Goal: Task Accomplishment & Management: Complete application form

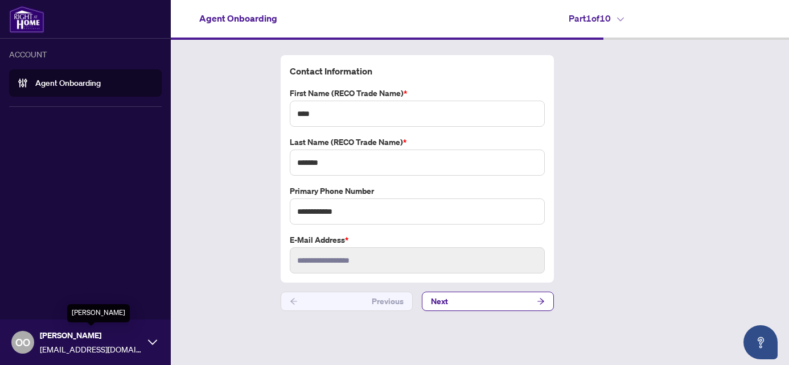
click at [68, 340] on span "[PERSON_NAME]" at bounding box center [91, 335] width 102 height 13
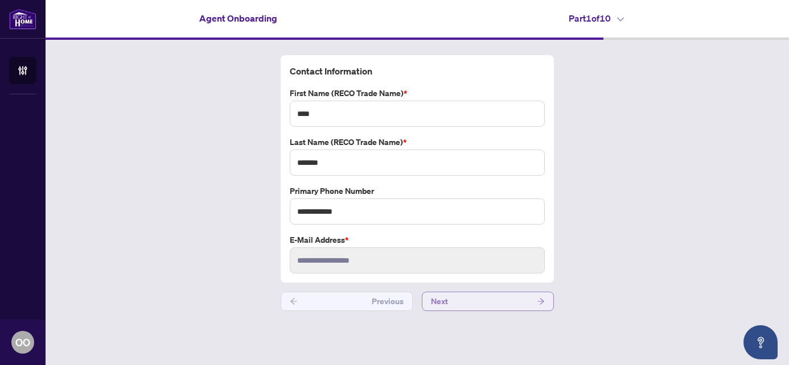
click at [539, 302] on icon "arrow-right" at bounding box center [540, 301] width 7 height 6
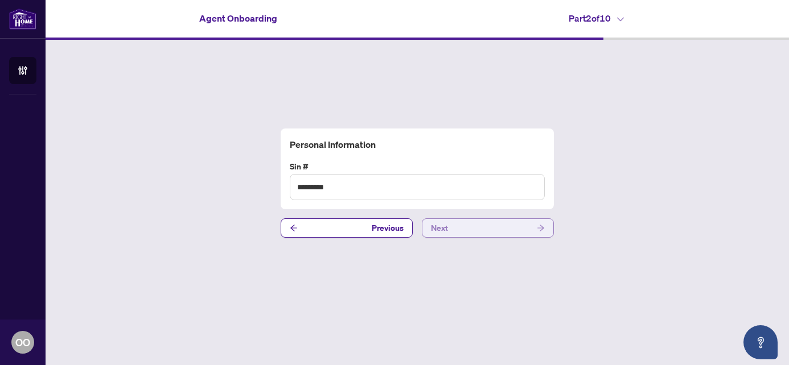
click at [540, 233] on span "button" at bounding box center [541, 228] width 8 height 18
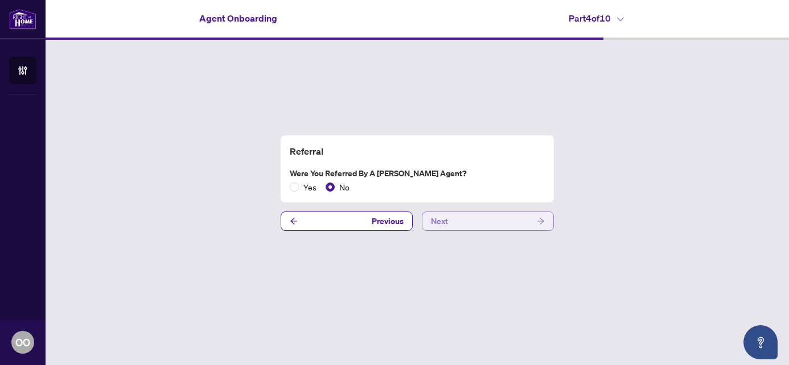
click at [543, 222] on icon "arrow-right" at bounding box center [540, 221] width 7 height 6
click at [329, 193] on label "No" at bounding box center [340, 187] width 28 height 13
click at [542, 221] on icon "arrow-right" at bounding box center [540, 221] width 7 height 6
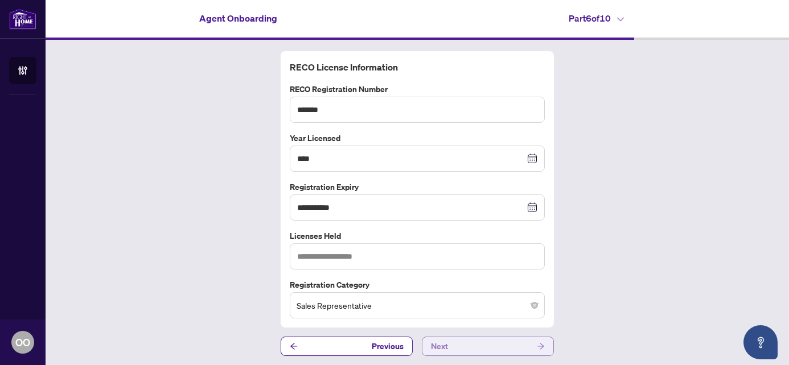
scroll to position [2, 0]
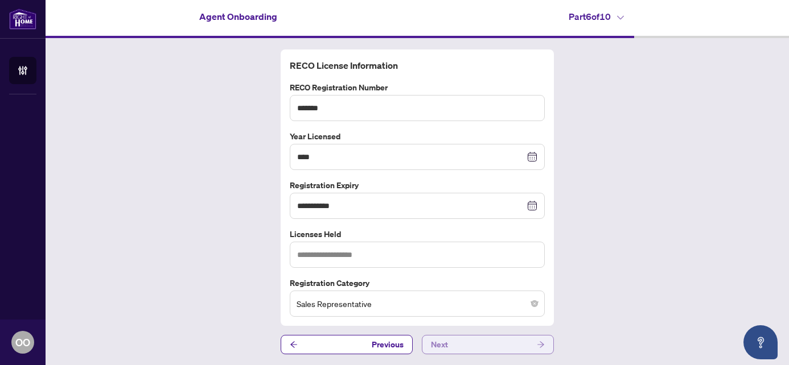
click at [540, 344] on button "Next" at bounding box center [488, 344] width 132 height 19
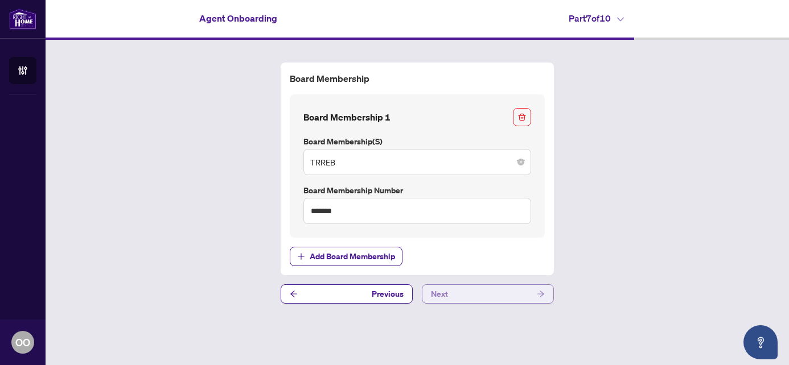
click at [541, 295] on icon "arrow-right" at bounding box center [541, 294] width 8 height 8
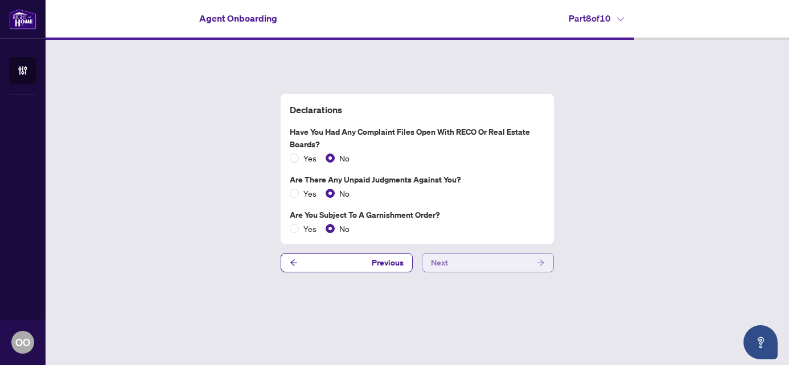
click at [541, 266] on icon "arrow-right" at bounding box center [541, 263] width 8 height 8
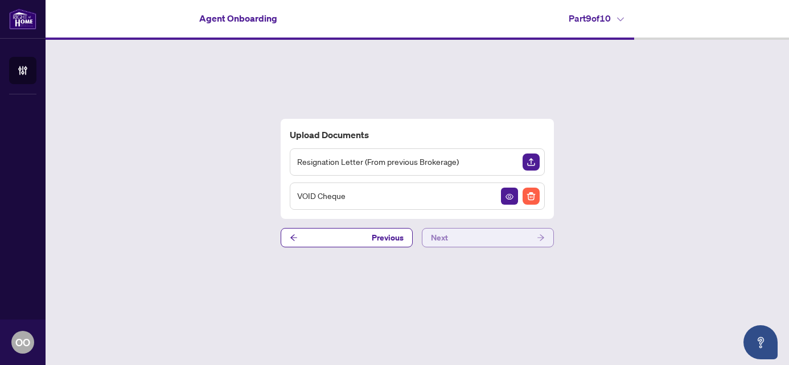
click at [540, 236] on icon "arrow-right" at bounding box center [541, 238] width 8 height 8
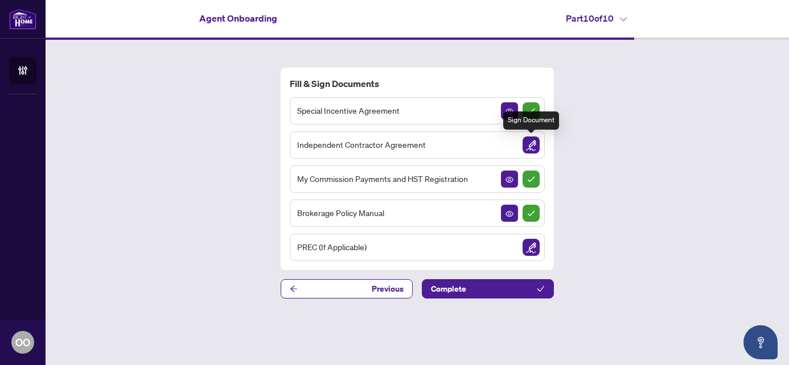
click at [530, 147] on img "Sign Document" at bounding box center [530, 145] width 17 height 17
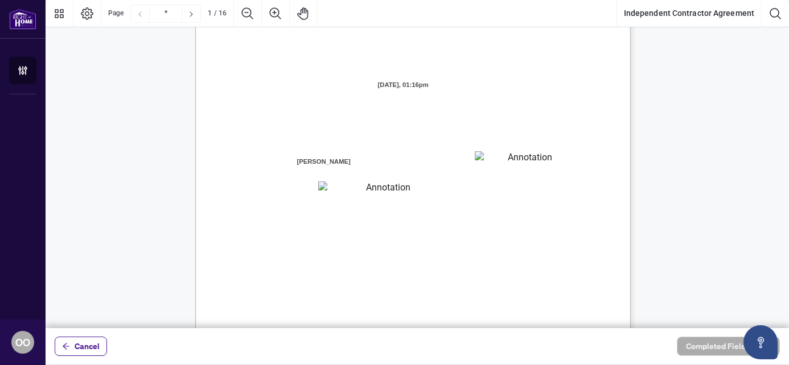
scroll to position [97, 0]
click at [502, 165] on textarea "01K2N7ZVXADQDZS13CP82GTG0Z" at bounding box center [526, 159] width 102 height 17
type textarea "**********"
click at [343, 190] on textarea "01K2N800VRNZWEDT7GS4268ZBH" at bounding box center [383, 189] width 130 height 15
type textarea "**********"
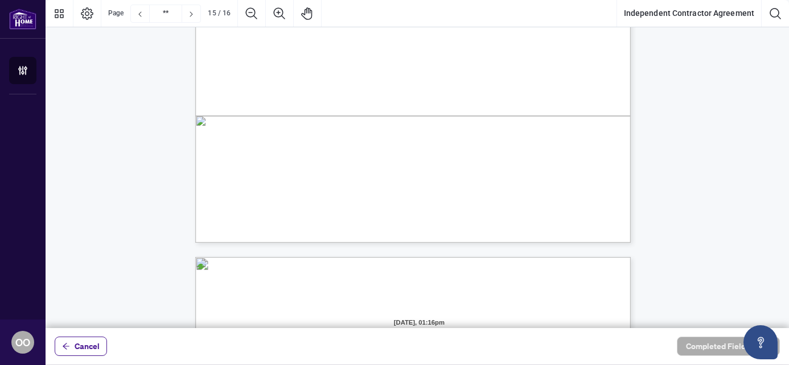
type input "**"
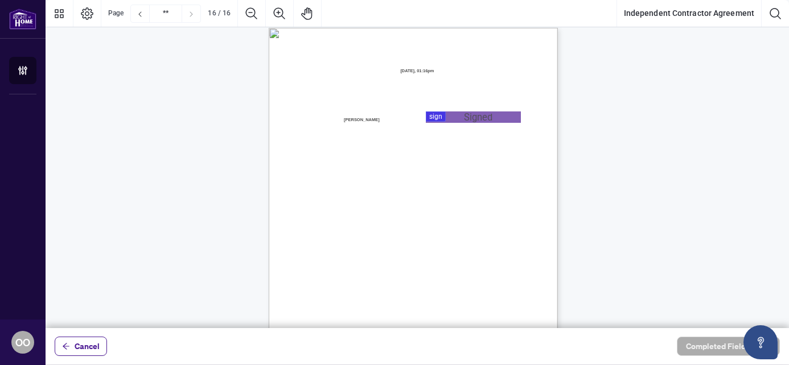
scroll to position [5752, 0]
click at [326, 123] on span "[PERSON_NAME]" at bounding box center [361, 127] width 77 height 11
click at [447, 123] on div at bounding box center [417, 164] width 743 height 328
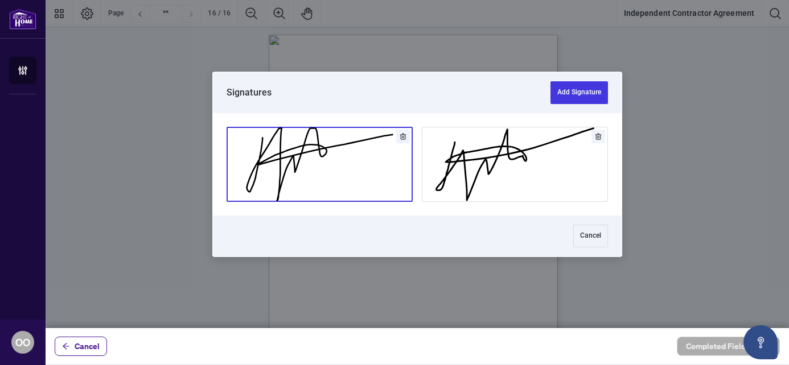
click at [319, 147] on button "Add Signature" at bounding box center [319, 164] width 185 height 74
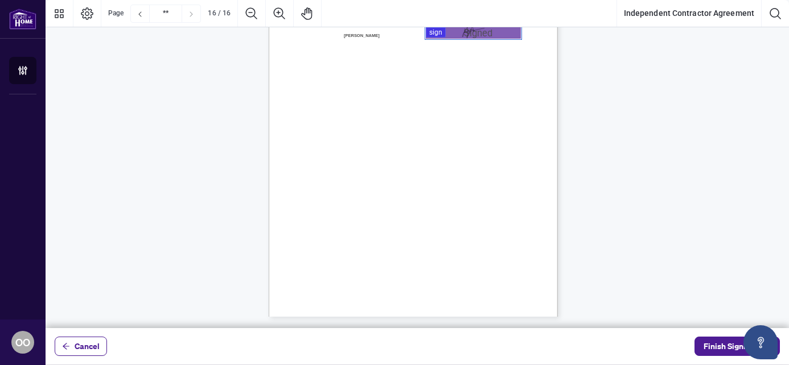
scroll to position [5843, 0]
click at [724, 346] on span "Finish Signing" at bounding box center [728, 346] width 51 height 18
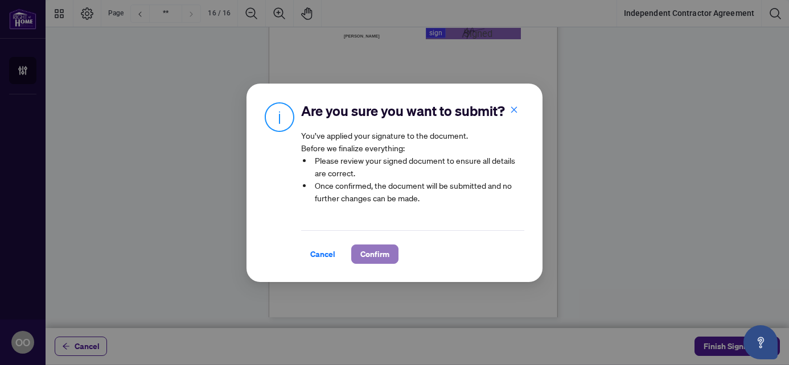
click at [373, 253] on span "Confirm" at bounding box center [374, 254] width 29 height 18
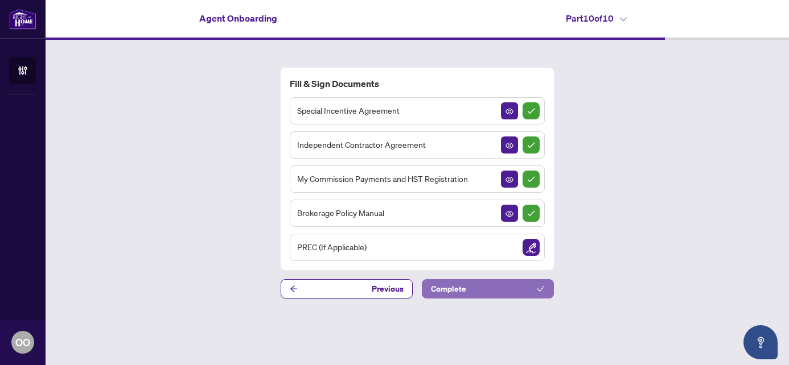
click at [518, 290] on button "Complete" at bounding box center [488, 288] width 132 height 19
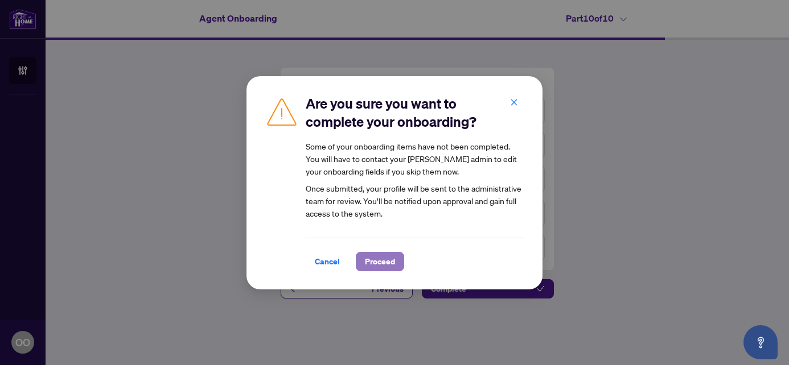
click at [378, 259] on span "Proceed" at bounding box center [380, 262] width 30 height 18
